Goal: Task Accomplishment & Management: Complete application form

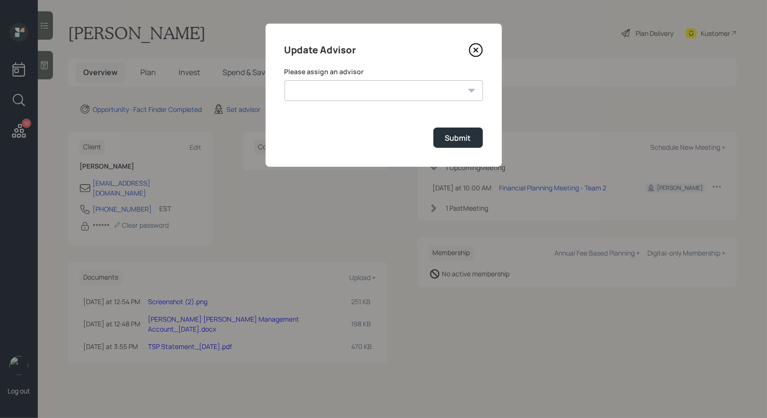
select select "8b79112e-3cfb-44f9-89e7-15267fe946c1"
click at [285, 80] on select "Jonah Coleman Tyler End James DiStasi Treva Nostdahl Eric Schwartz Aleksandra S…" at bounding box center [384, 90] width 199 height 21
click at [461, 141] on div "Submit" at bounding box center [458, 138] width 26 height 10
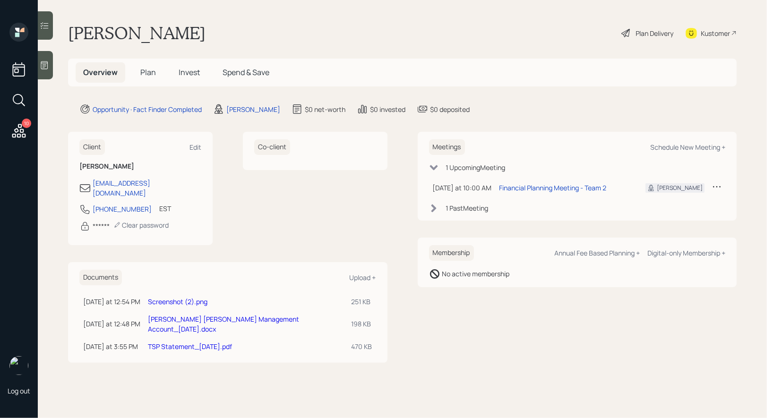
click at [180, 297] on link "Screenshot (2).png" at bounding box center [178, 301] width 60 height 9
click at [147, 72] on span "Plan" at bounding box center [148, 72] width 16 height 10
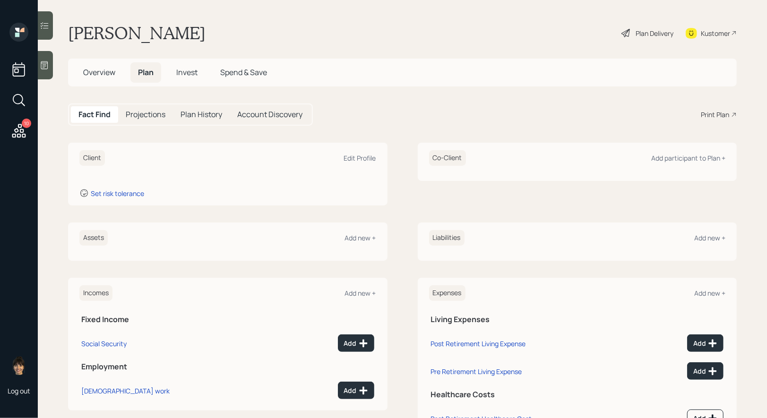
click at [358, 242] on div "Assets Add new +" at bounding box center [227, 238] width 297 height 16
click at [358, 238] on div "Add new +" at bounding box center [360, 237] width 31 height 9
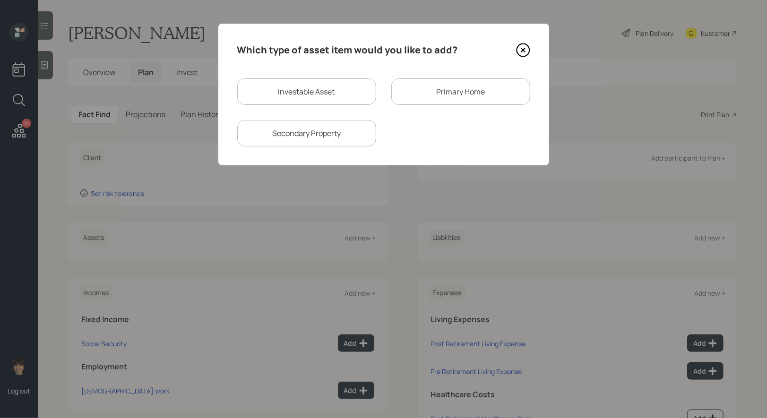
click at [284, 92] on div "Investable Asset" at bounding box center [306, 91] width 139 height 26
select select "taxable"
select select "balanced"
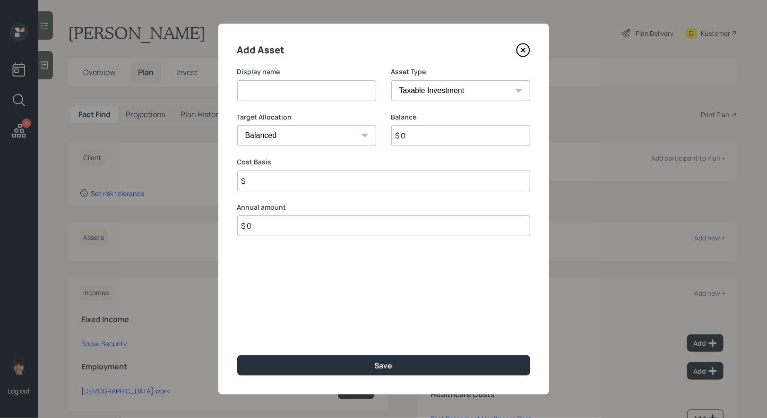
click at [284, 92] on input at bounding box center [306, 90] width 139 height 21
type input "Annuity"
click at [457, 138] on input "$ 0" at bounding box center [460, 135] width 139 height 21
type input "$ 125,000"
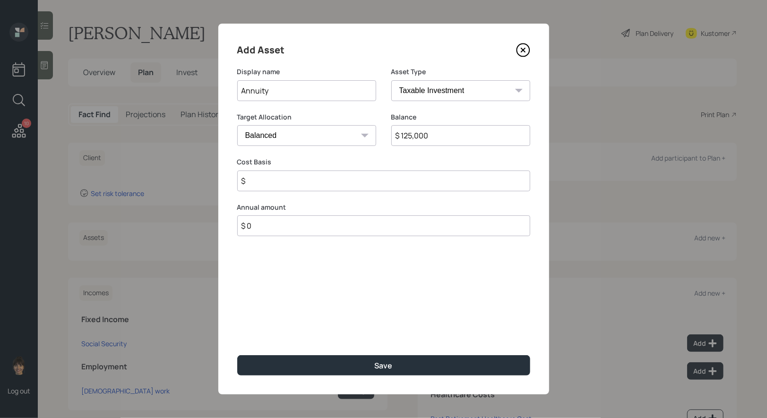
click at [454, 93] on select "SEP IRA IRA Roth IRA 401(k) Roth 401(k) 403(b) Roth 403(b) 457(b) Roth 457(b) H…" at bounding box center [460, 90] width 139 height 21
select select "ira"
click at [391, 80] on select "SEP IRA IRA Roth IRA 401(k) Roth 401(k) 403(b) Roth 403(b) 457(b) Roth 457(b) H…" at bounding box center [460, 90] width 139 height 21
type input "$"
click at [297, 133] on select "Cash Conservative Balanced Aggressive" at bounding box center [306, 135] width 139 height 21
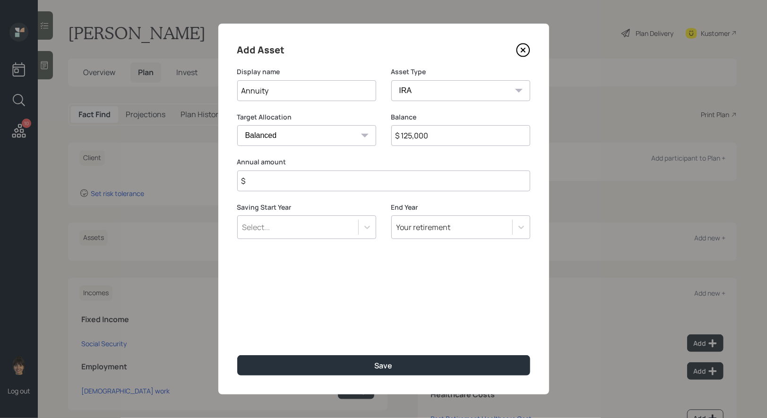
select select "conservative"
click at [237, 125] on select "Cash Conservative Balanced Aggressive" at bounding box center [306, 135] width 139 height 21
click at [285, 184] on input "$" at bounding box center [383, 181] width 293 height 21
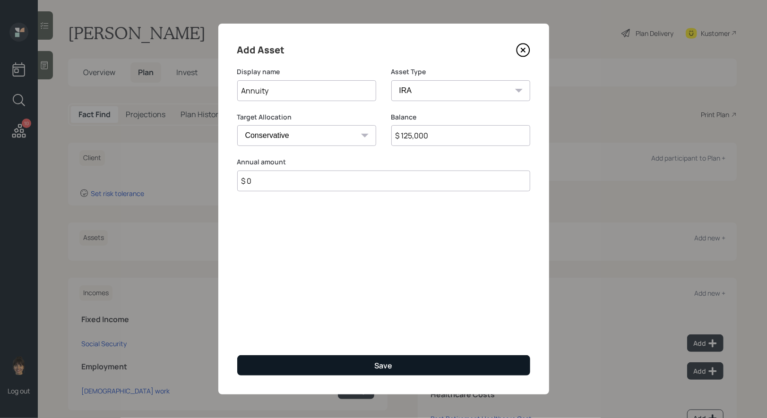
type input "$ 0"
click at [298, 371] on button "Save" at bounding box center [383, 365] width 293 height 20
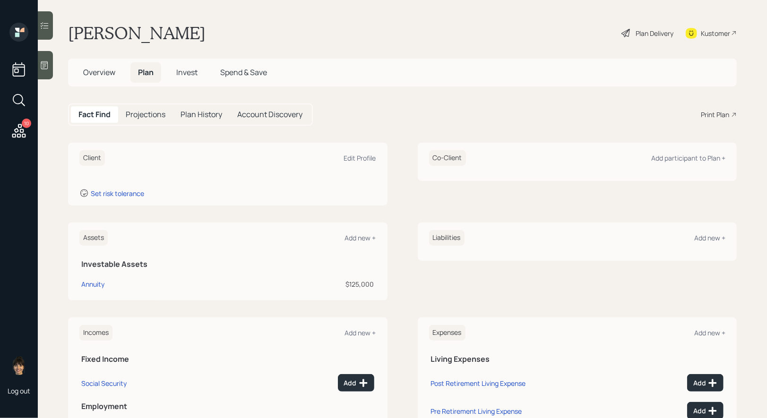
click at [94, 74] on span "Overview" at bounding box center [99, 72] width 32 height 10
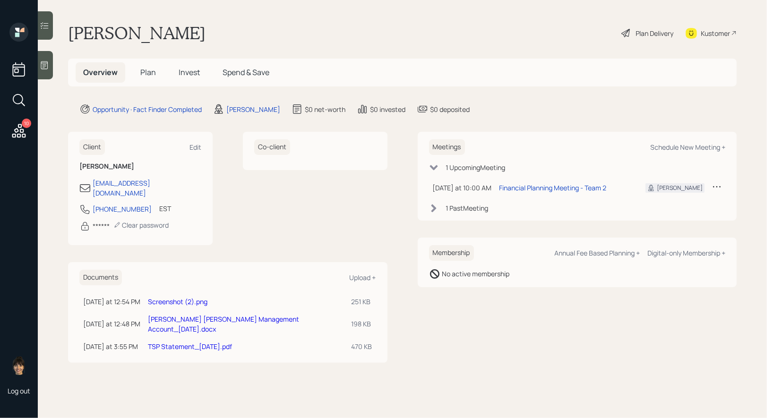
click at [194, 315] on link "Charles Schwab AE Management Account_09-23-25.docx" at bounding box center [223, 324] width 151 height 19
click at [187, 342] on link "TSP Statement_07 Jul 25.pdf" at bounding box center [190, 346] width 84 height 9
click at [147, 69] on span "Plan" at bounding box center [148, 72] width 16 height 10
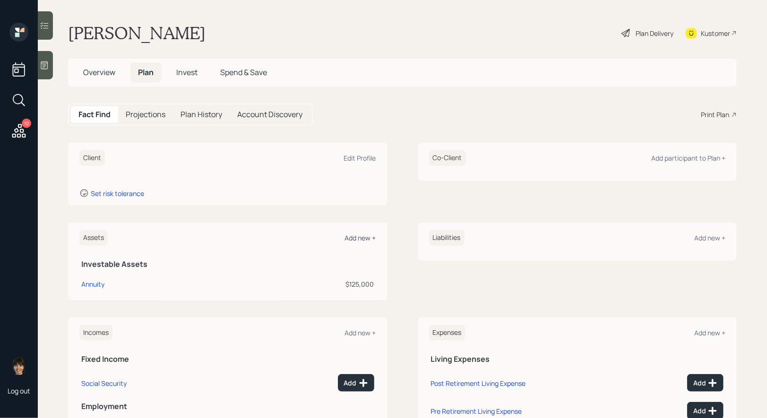
click at [366, 236] on div "Add new +" at bounding box center [360, 237] width 31 height 9
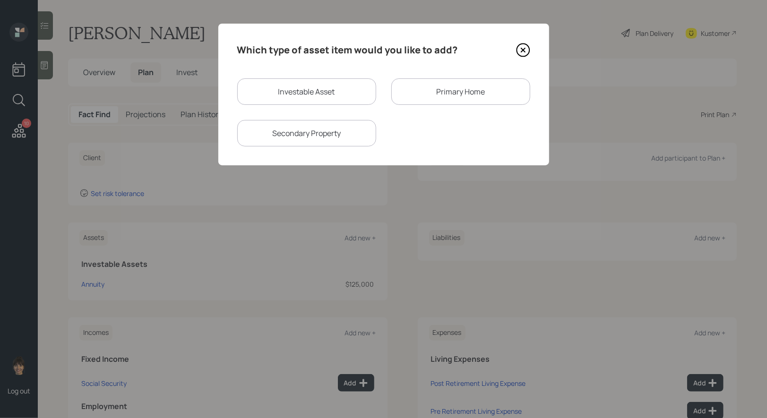
click at [322, 94] on div "Investable Asset" at bounding box center [306, 91] width 139 height 26
select select "taxable"
select select "balanced"
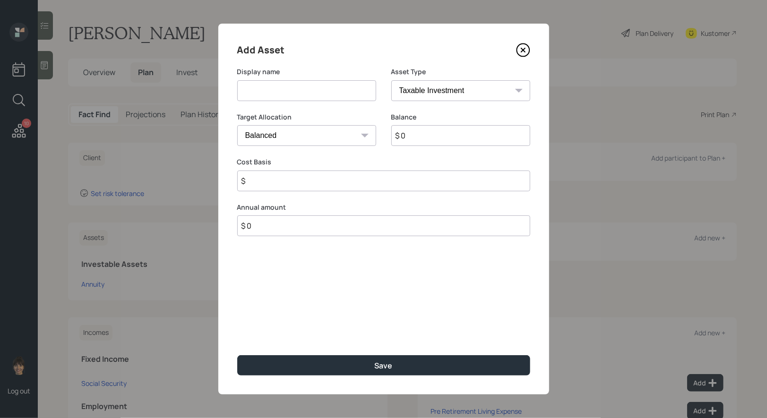
click at [322, 94] on input at bounding box center [306, 90] width 139 height 21
type input "Current TSP"
click at [492, 88] on select "SEP IRA IRA Roth IRA 401(k) Roth 401(k) 403(b) Roth 403(b) 457(b) Roth 457(b) H…" at bounding box center [460, 90] width 139 height 21
select select "company_sponsored"
click at [391, 80] on select "SEP IRA IRA Roth IRA 401(k) Roth 401(k) 403(b) Roth 403(b) 457(b) Roth 457(b) H…" at bounding box center [460, 90] width 139 height 21
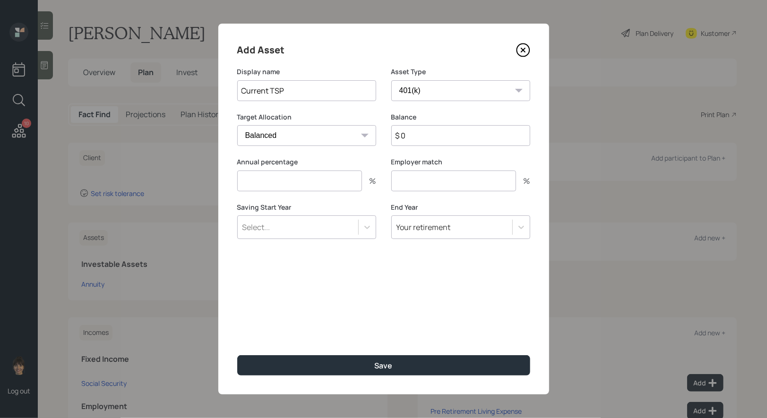
click at [426, 141] on input "$ 0" at bounding box center [460, 135] width 139 height 21
type input "$ 33,000"
click at [338, 185] on input "number" at bounding box center [299, 181] width 125 height 21
type input "0"
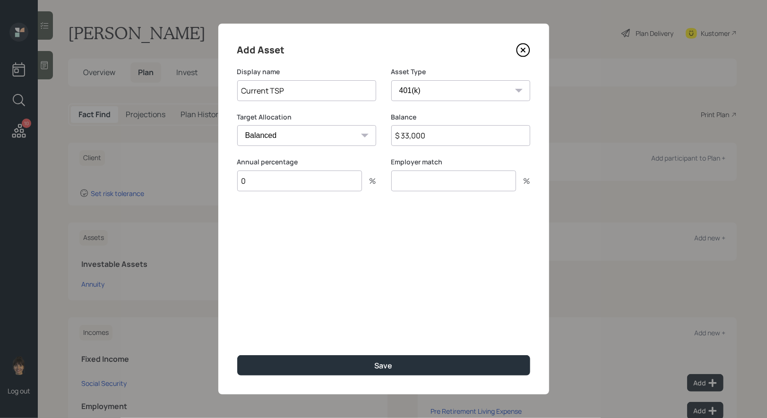
click at [430, 183] on input "number" at bounding box center [453, 181] width 125 height 21
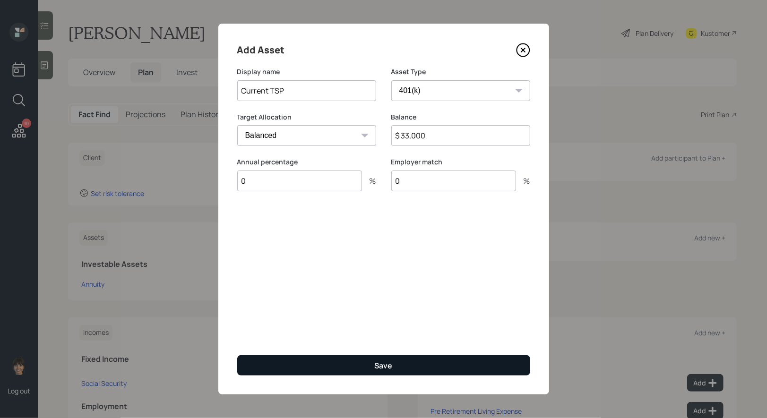
type input "0"
click at [369, 369] on button "Save" at bounding box center [383, 365] width 293 height 20
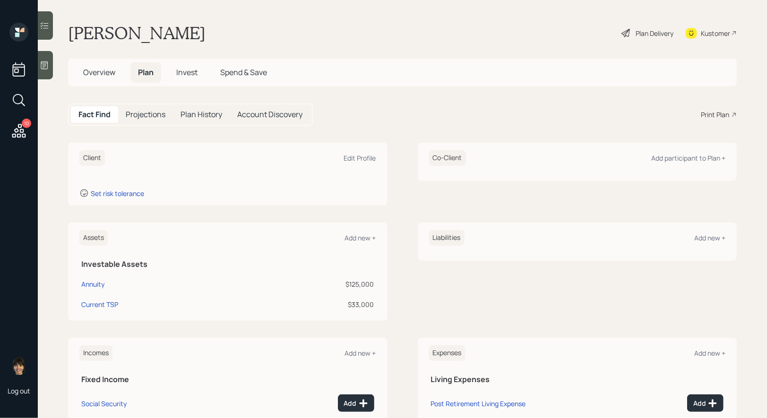
click at [48, 66] on icon at bounding box center [44, 64] width 9 height 9
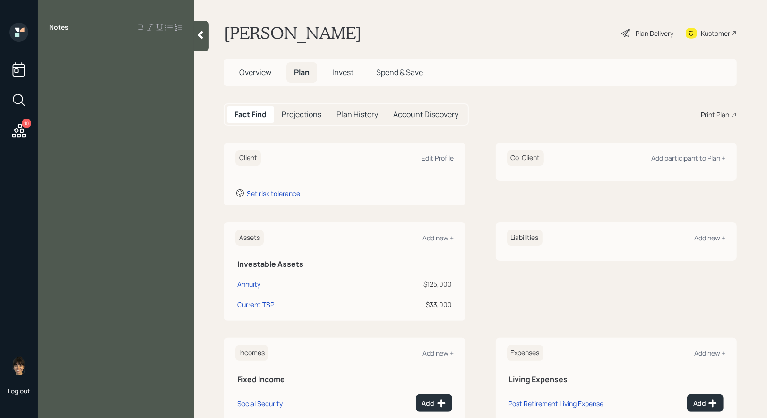
click at [197, 38] on icon at bounding box center [200, 34] width 9 height 9
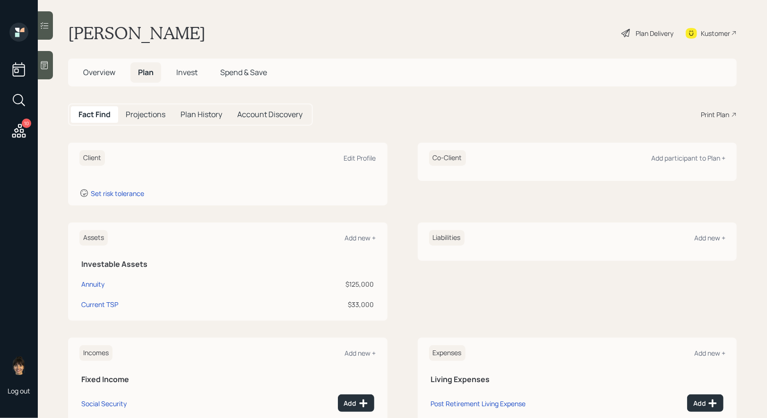
click at [47, 63] on icon at bounding box center [44, 65] width 7 height 8
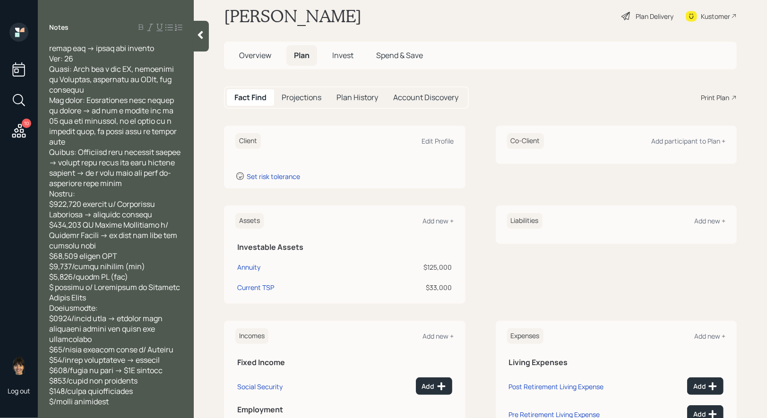
scroll to position [101, 0]
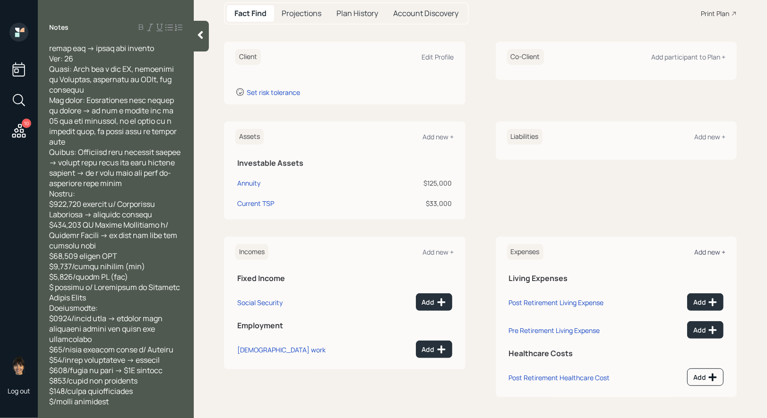
click at [714, 251] on div "Add new +" at bounding box center [709, 252] width 31 height 9
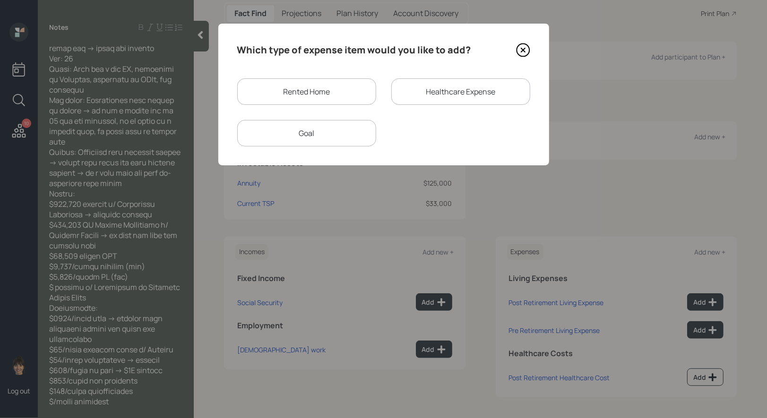
click at [289, 97] on div "Rented Home" at bounding box center [306, 91] width 139 height 26
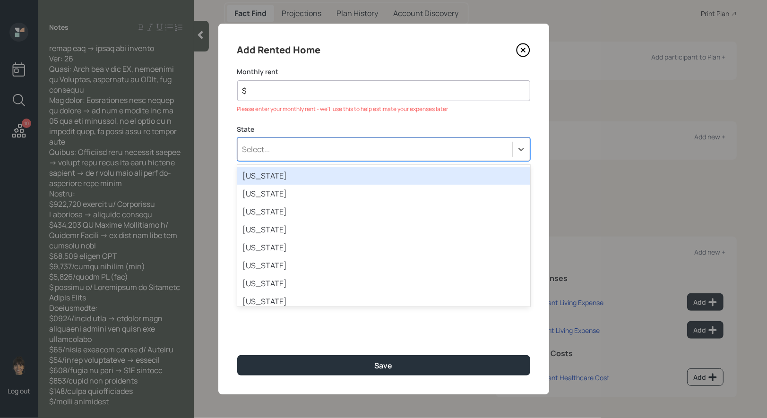
click at [293, 144] on div "Select..." at bounding box center [375, 149] width 275 height 16
type input "dc"
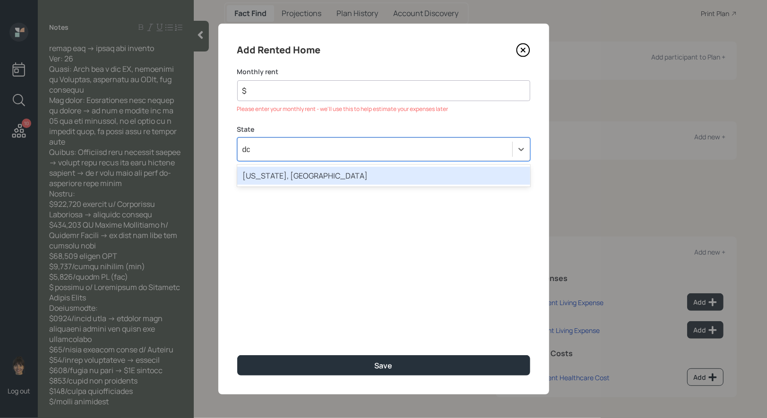
click at [283, 177] on div "Washington, DC" at bounding box center [383, 176] width 293 height 18
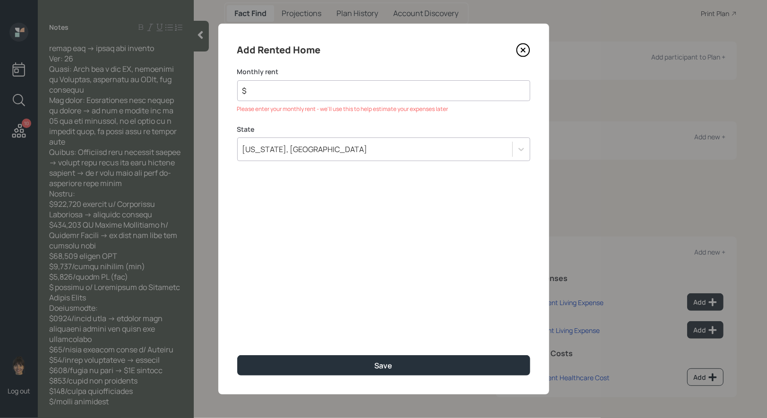
click at [267, 94] on input "$" at bounding box center [380, 90] width 277 height 11
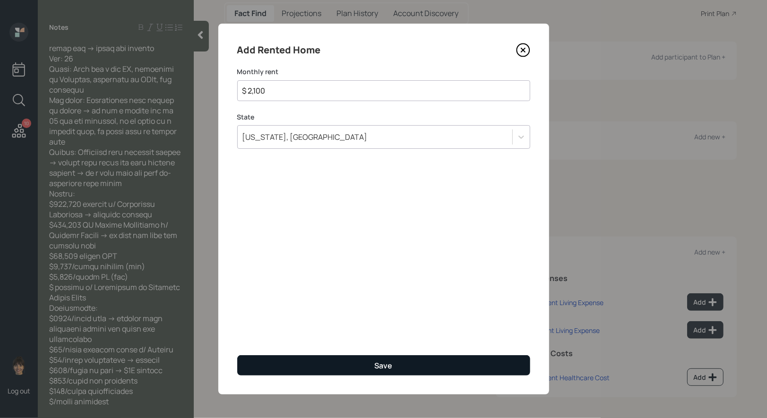
type input "$ 2,100"
click at [291, 367] on button "Save" at bounding box center [383, 365] width 293 height 20
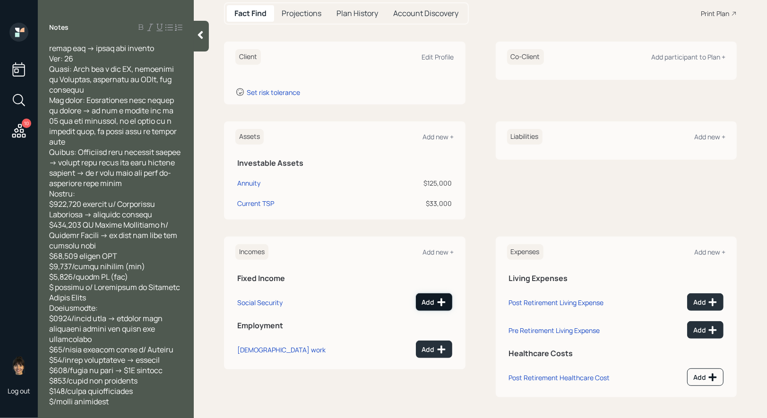
click at [427, 303] on div "Add" at bounding box center [434, 302] width 24 height 9
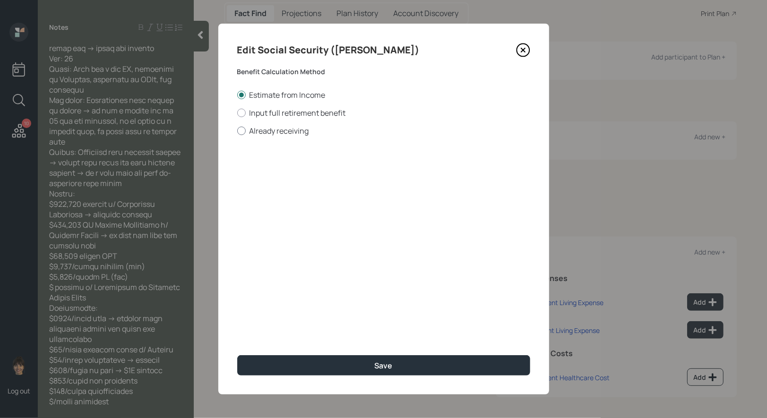
click at [243, 130] on div at bounding box center [241, 131] width 9 height 9
click at [237, 130] on input "Already receiving" at bounding box center [237, 130] width 0 height 0
radio input "true"
click at [276, 169] on input "$" at bounding box center [383, 170] width 293 height 21
type input "$ 2,974"
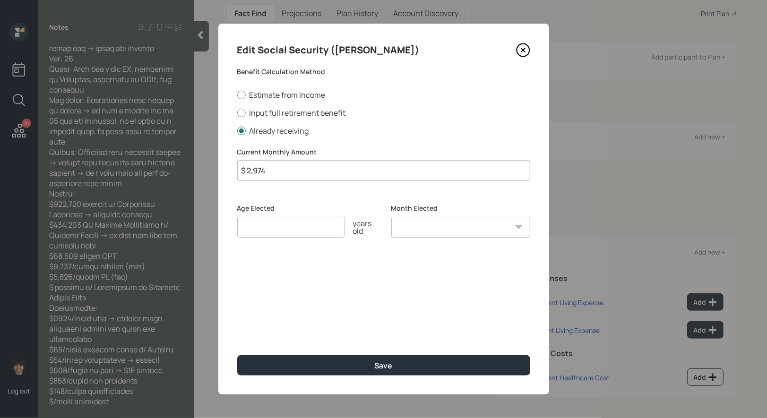
click at [274, 228] on input "number" at bounding box center [291, 227] width 108 height 21
type input "67"
click at [432, 227] on select "January February March April May June July August September October November De…" at bounding box center [460, 227] width 139 height 21
select select "1"
click at [391, 217] on select "January February March April May June July August September October November De…" at bounding box center [460, 227] width 139 height 21
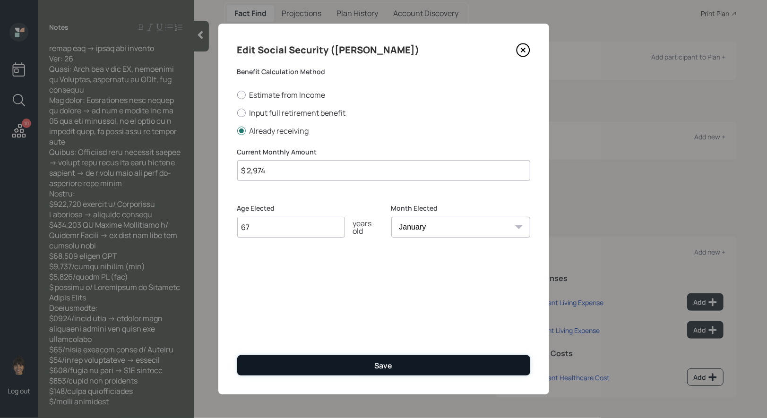
click at [313, 371] on button "Save" at bounding box center [383, 365] width 293 height 20
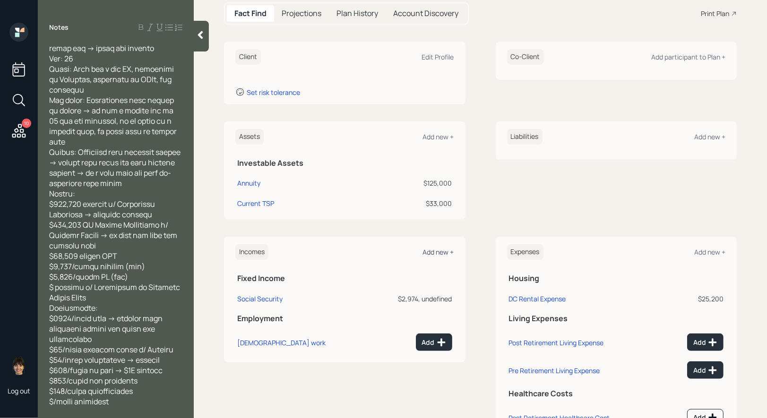
click at [434, 248] on div "Add new +" at bounding box center [438, 252] width 31 height 9
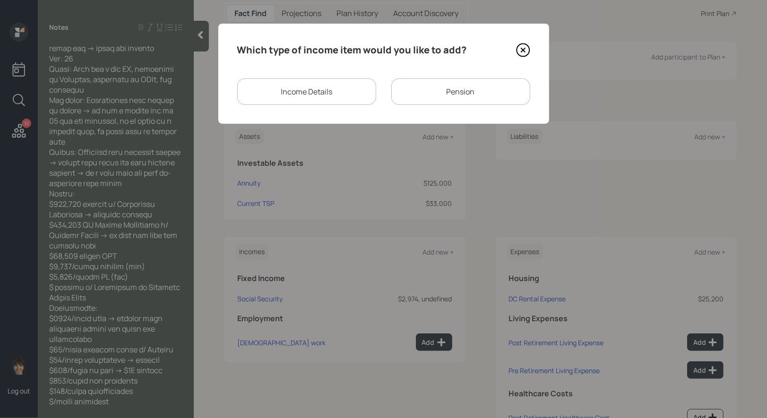
click at [406, 96] on div "Pension" at bounding box center [460, 91] width 139 height 26
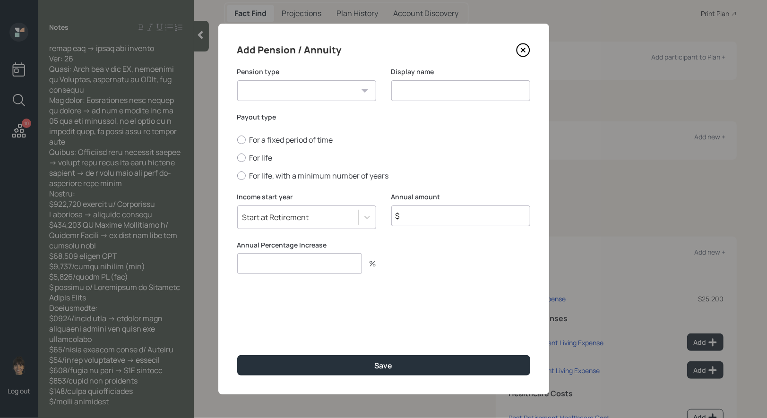
click at [345, 86] on select "Pension Annuity" at bounding box center [306, 90] width 139 height 21
select select "pension"
click at [237, 80] on select "Pension Annuity" at bounding box center [306, 90] width 139 height 21
click at [428, 97] on input at bounding box center [460, 90] width 139 height 21
type input "Pension"
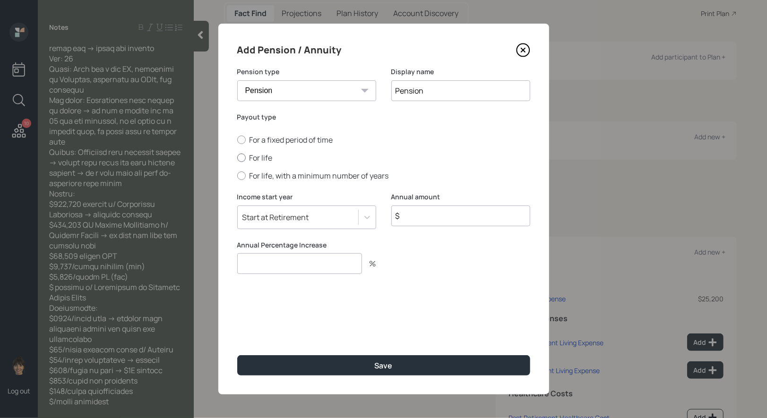
click at [240, 158] on div at bounding box center [241, 158] width 9 height 9
click at [237, 158] on input "For life" at bounding box center [237, 158] width 0 height 0
radio input "true"
click at [424, 217] on input "$" at bounding box center [460, 216] width 139 height 21
type input "$ 16,000"
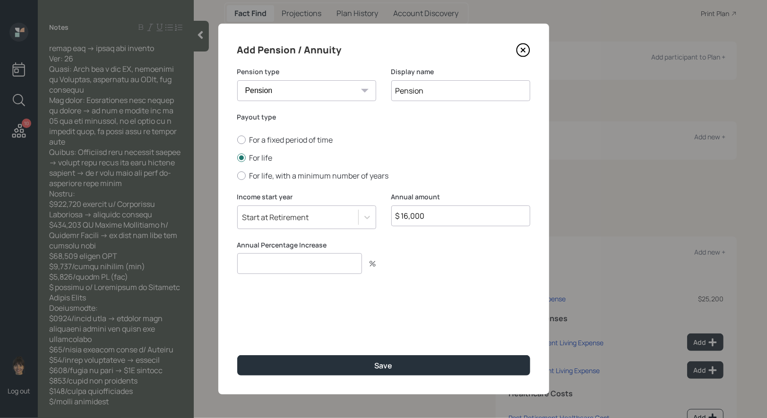
click at [274, 262] on input "number" at bounding box center [299, 263] width 125 height 21
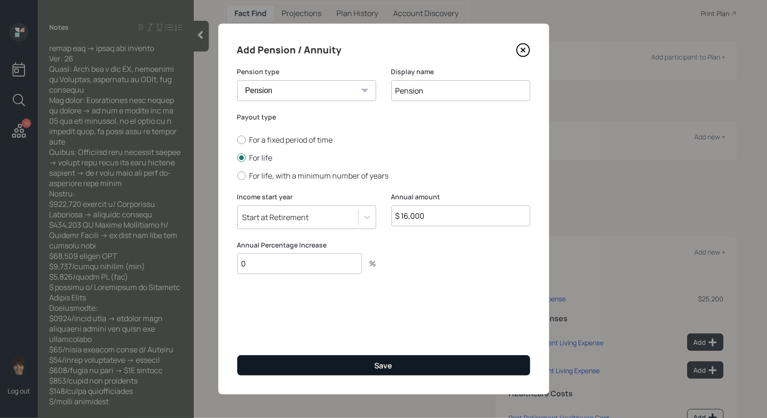
type input "0"
click at [284, 366] on button "Save" at bounding box center [383, 365] width 293 height 20
